Goal: Task Accomplishment & Management: Manage account settings

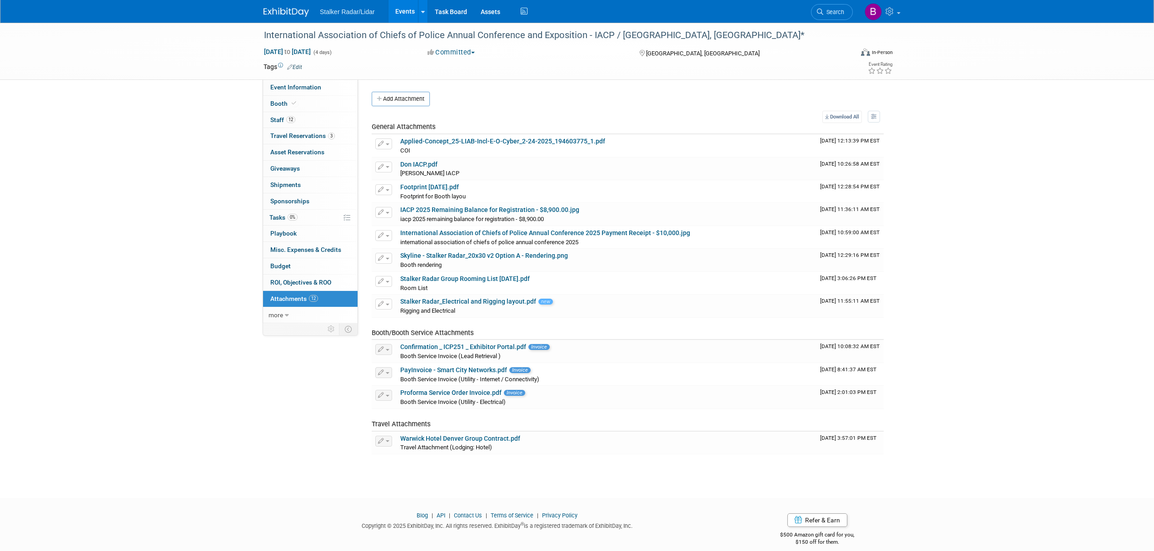
click at [409, 11] on link "Events" at bounding box center [404, 11] width 33 height 23
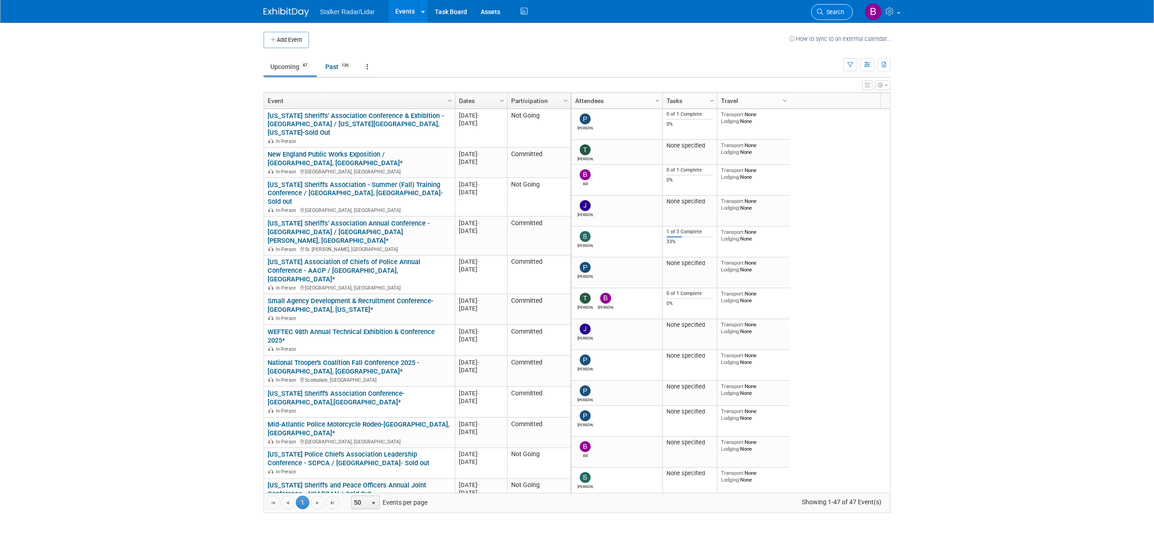
click at [830, 16] on link "Search" at bounding box center [832, 12] width 42 height 16
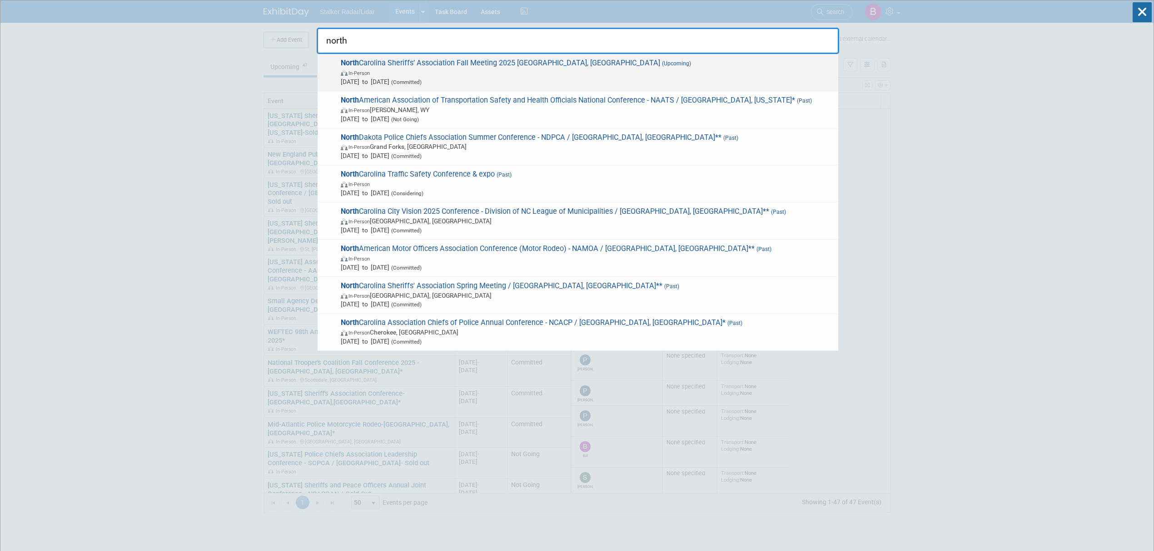
type input "north"
click at [431, 73] on span "In-Person" at bounding box center [587, 72] width 493 height 9
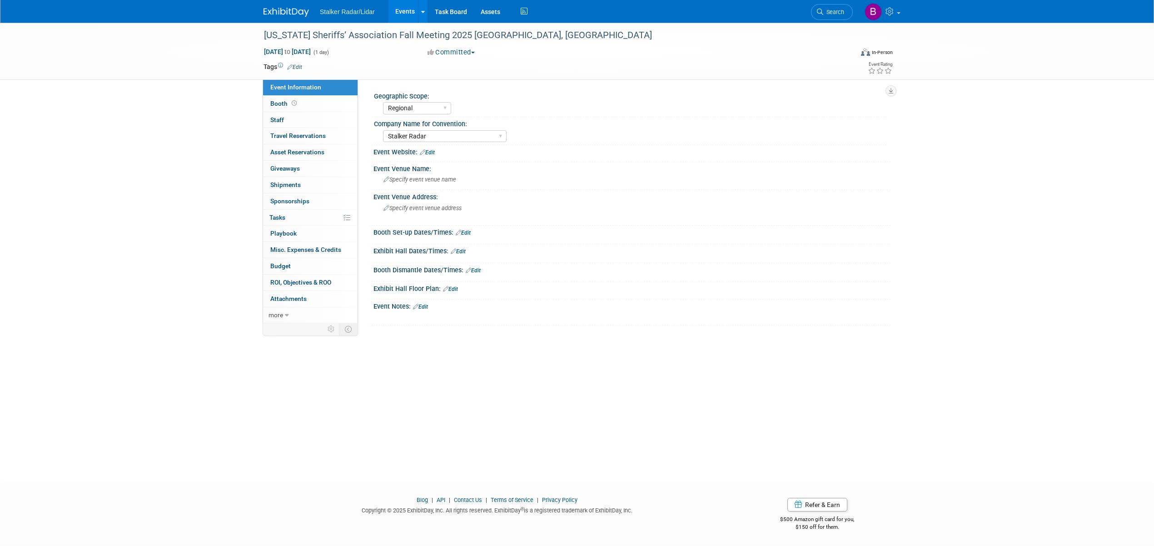
select select "Regional"
select select "Stalker Radar"
click at [281, 101] on span "Booth" at bounding box center [284, 103] width 28 height 7
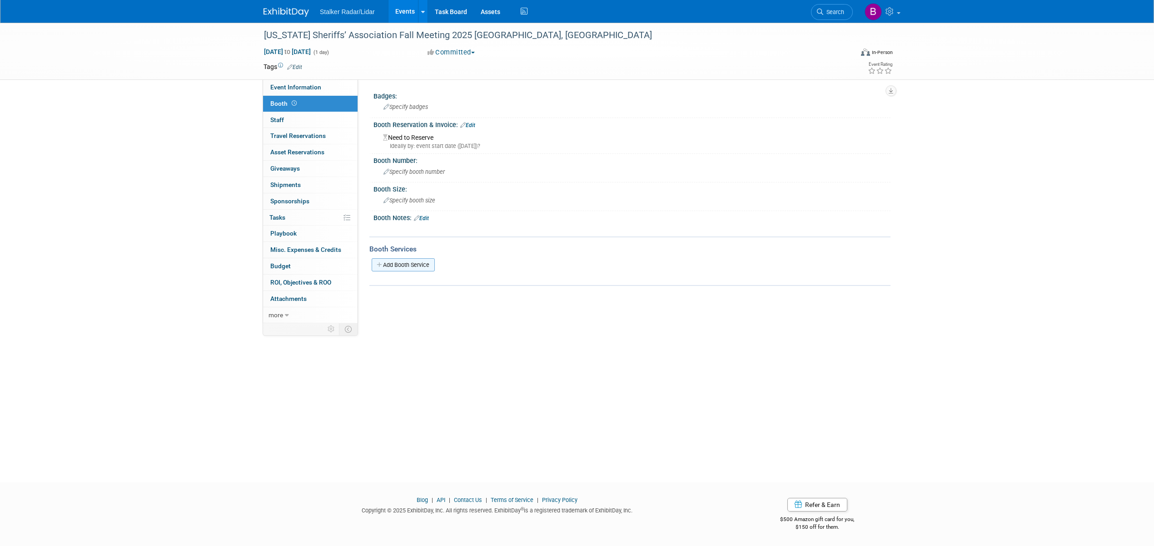
click at [409, 269] on link "Add Booth Service" at bounding box center [402, 264] width 63 height 13
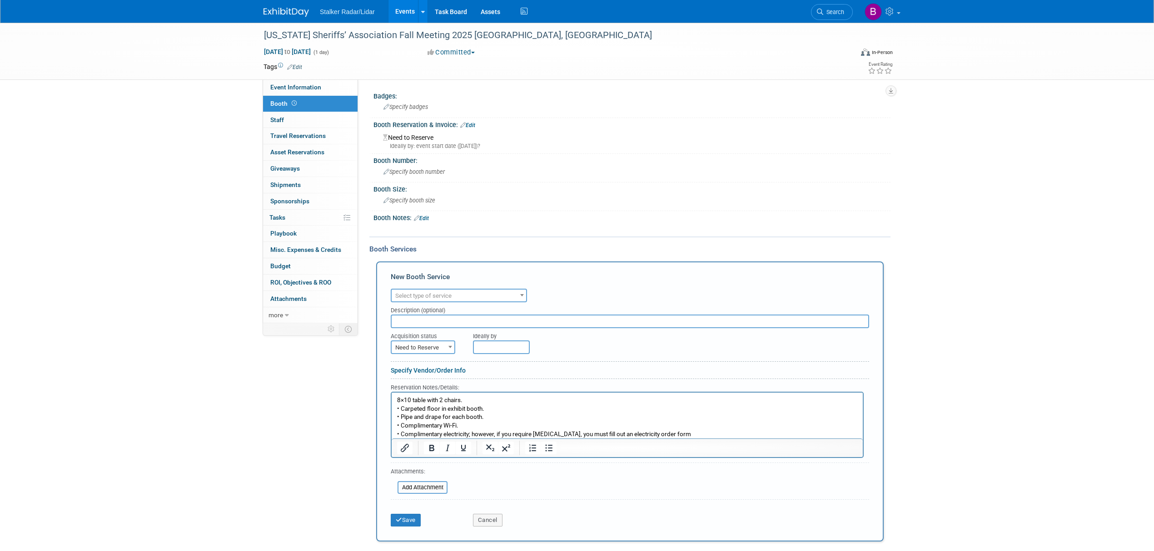
click at [437, 302] on div "Description (optional)" at bounding box center [630, 308] width 478 height 12
click at [448, 294] on span "Select type of service" at bounding box center [423, 295] width 56 height 7
click at [558, 273] on div "New Booth Service" at bounding box center [630, 279] width 478 height 15
click at [489, 521] on button "Cancel" at bounding box center [488, 520] width 30 height 13
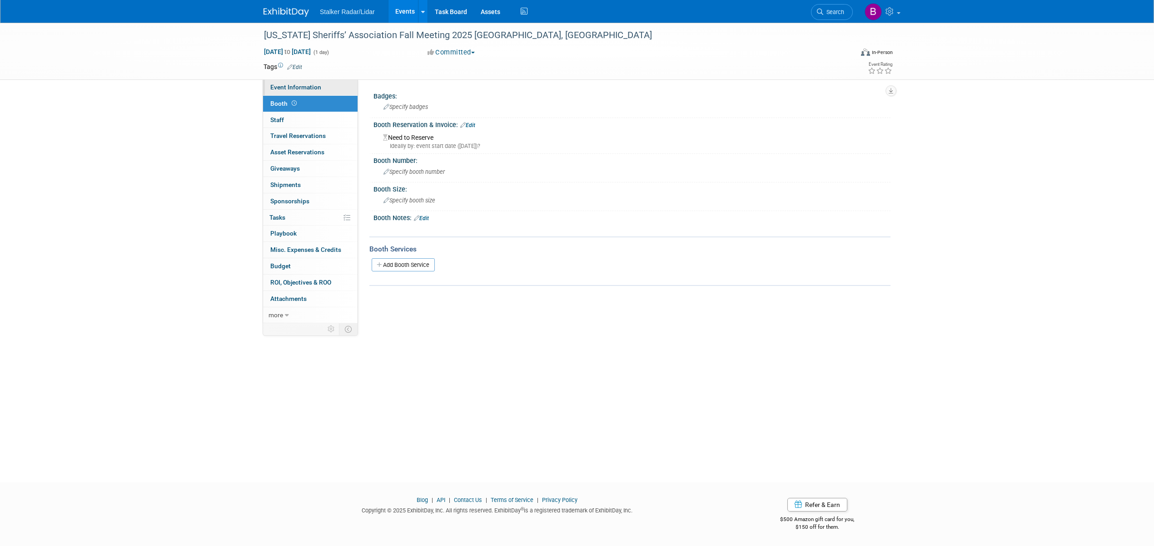
click at [289, 91] on span "Event Information" at bounding box center [295, 87] width 51 height 7
select select "Regional"
select select "Stalker Radar"
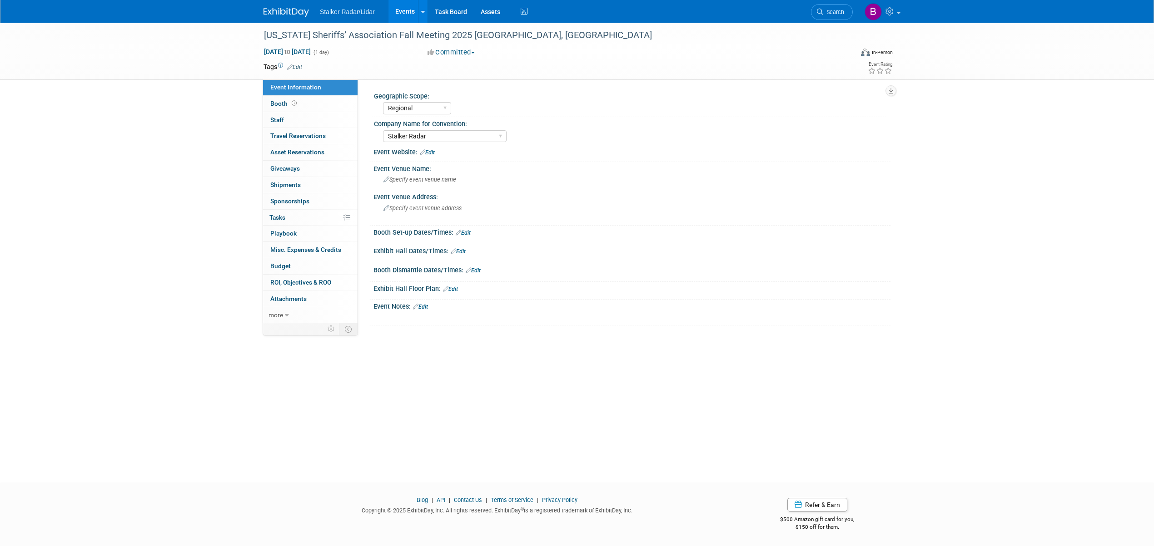
click at [426, 307] on link "Edit" at bounding box center [420, 307] width 15 height 6
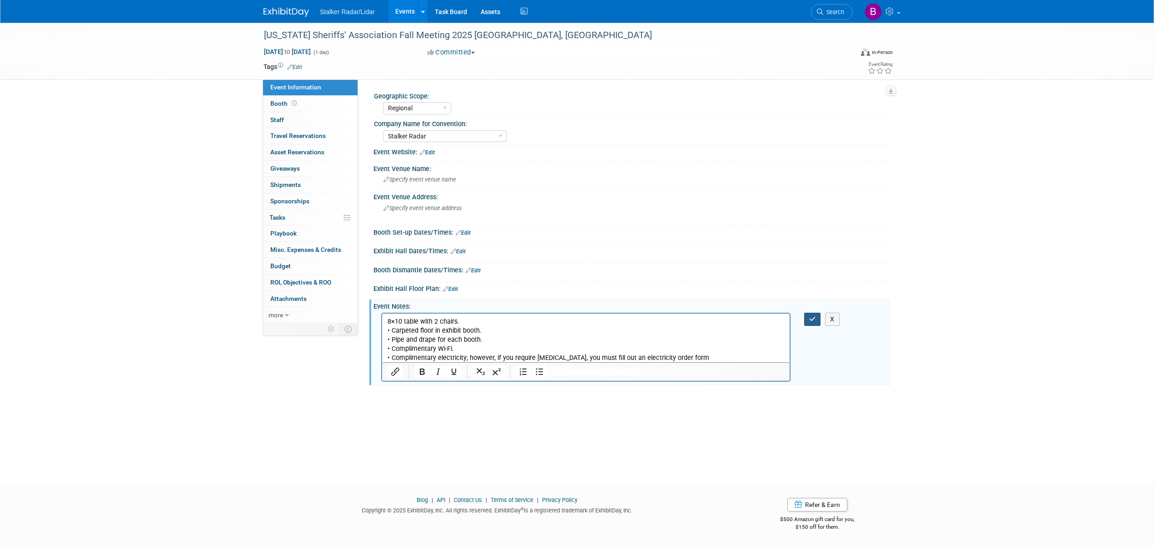
click at [806, 320] on button "button" at bounding box center [812, 319] width 17 height 13
